Goal: Transaction & Acquisition: Purchase product/service

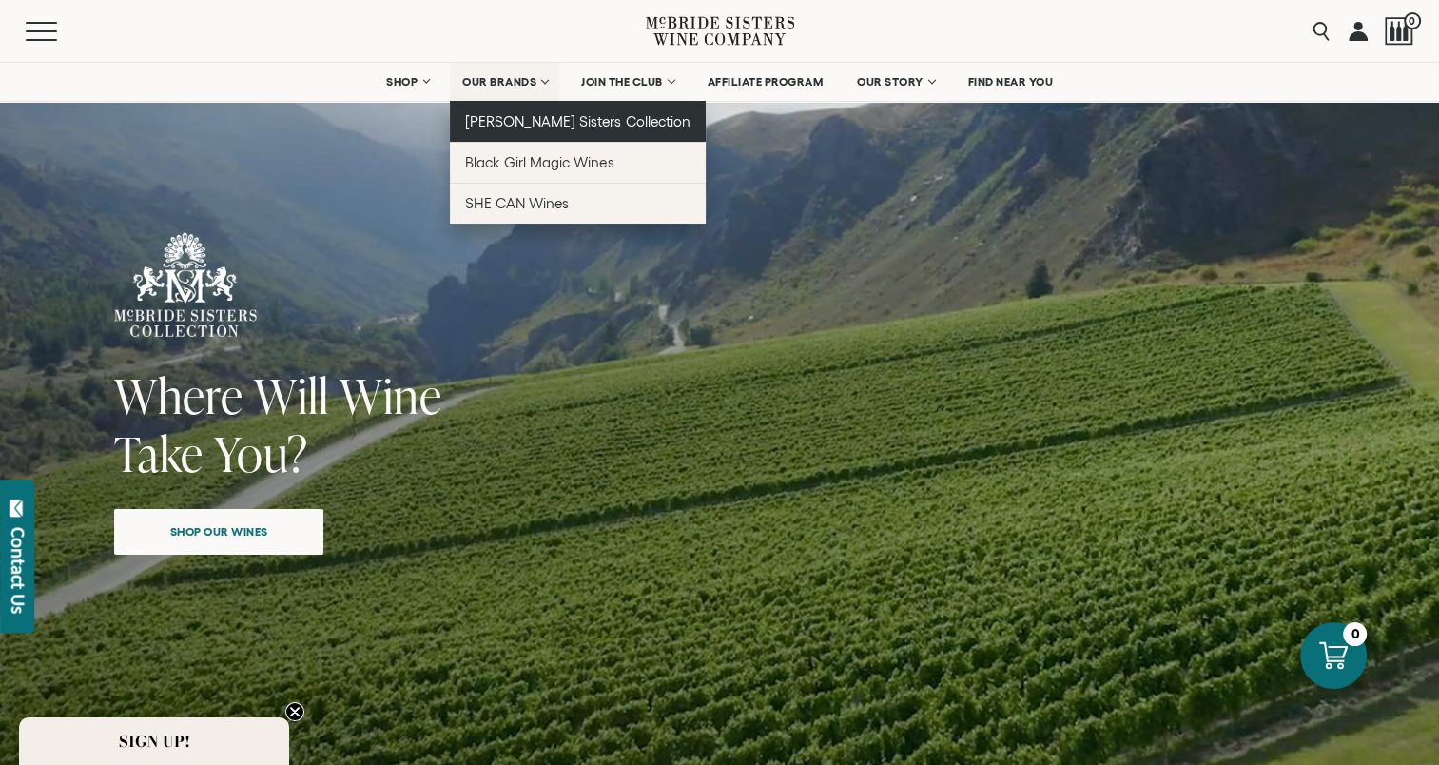
click at [527, 123] on span "[PERSON_NAME] Sisters Collection" at bounding box center [577, 121] width 225 height 16
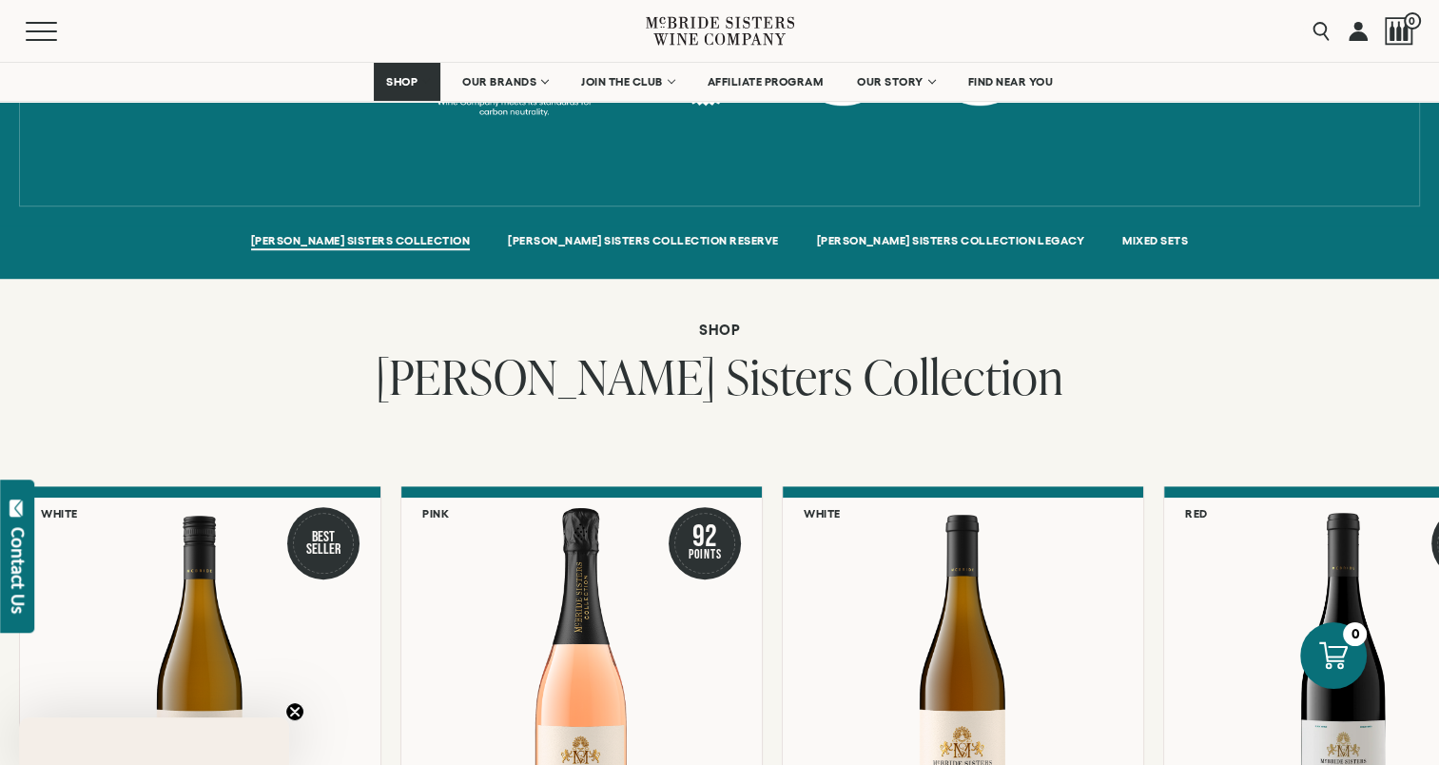
scroll to position [1712, 0]
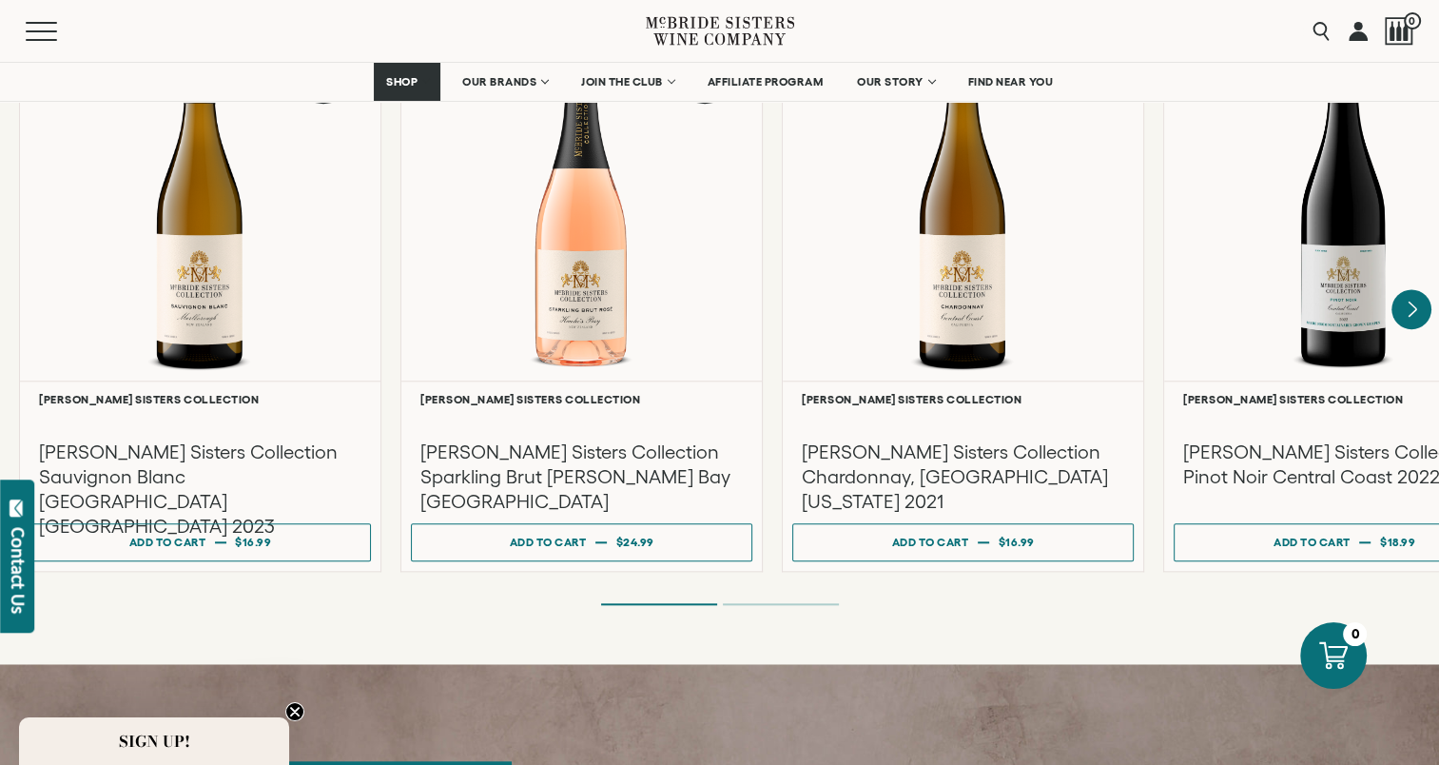
click at [1414, 289] on icon "Next" at bounding box center [1411, 309] width 40 height 40
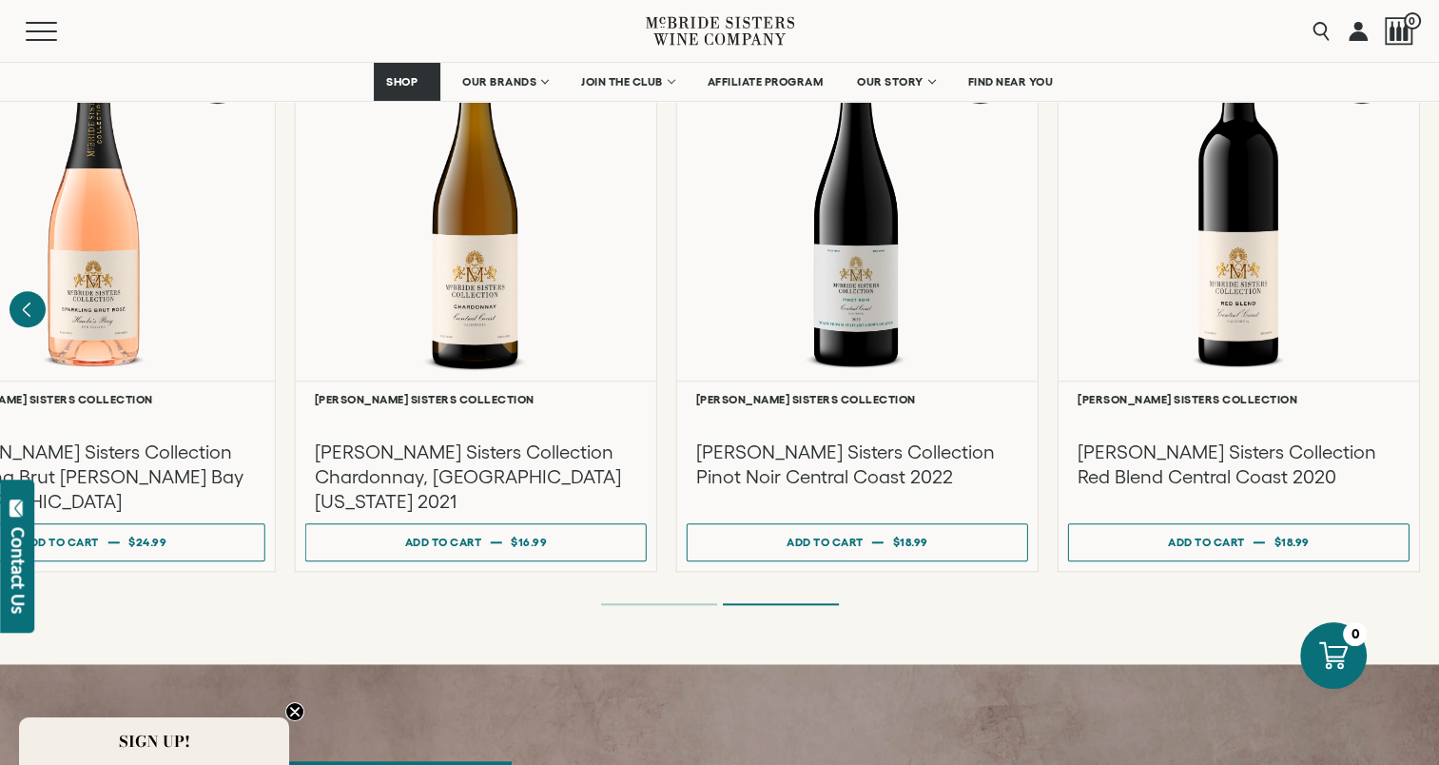
click at [668, 600] on ol at bounding box center [720, 604] width 761 height 8
click at [25, 295] on icon "Previous" at bounding box center [28, 309] width 40 height 40
